Goal: Navigation & Orientation: Find specific page/section

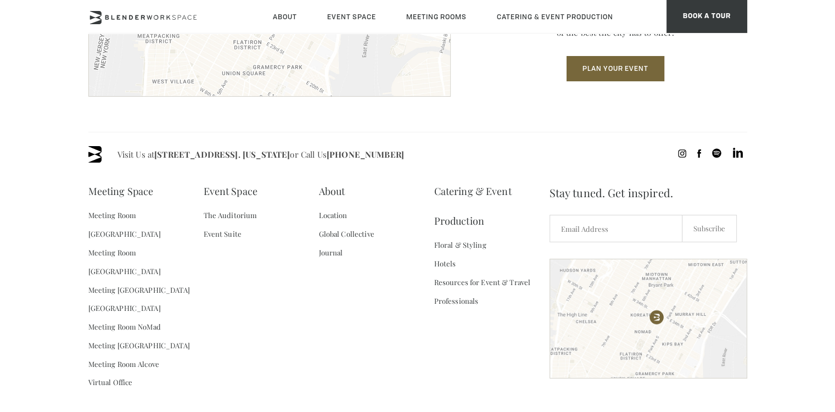
scroll to position [1652, 0]
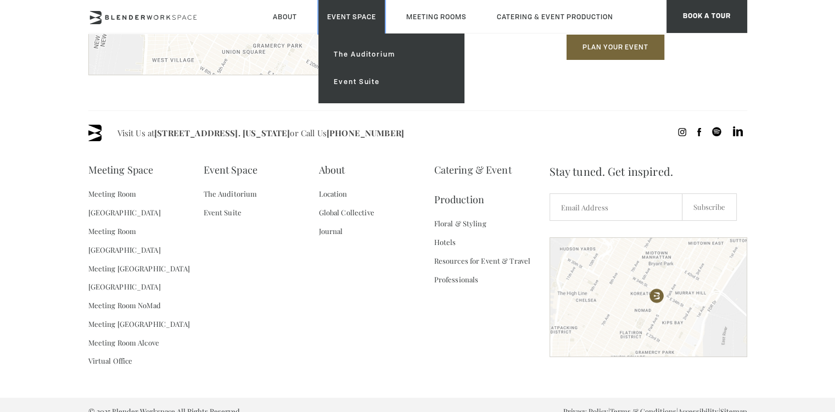
click at [363, 13] on link "Event Space" at bounding box center [352, 17] width 66 height 34
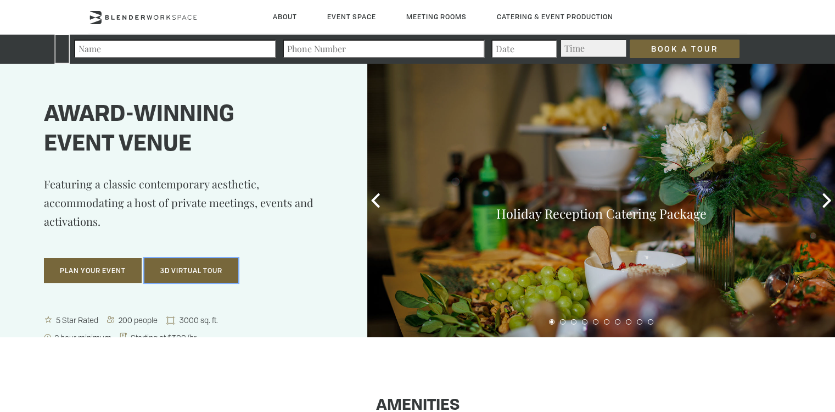
click at [202, 258] on button "3D Virtual Tour" at bounding box center [191, 270] width 94 height 25
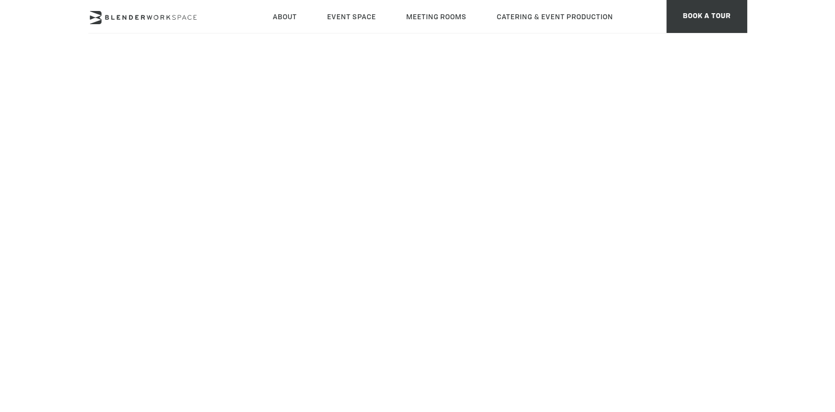
scroll to position [113, 0]
